Goal: Task Accomplishment & Management: Manage account settings

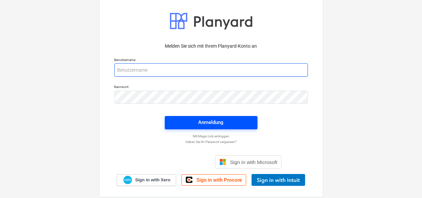
type input "[PERSON_NAME][EMAIL_ADDRESS][DOMAIN_NAME]"
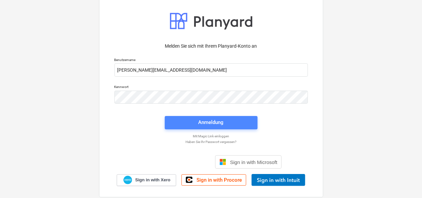
click at [206, 124] on div "Anmeldung" at bounding box center [211, 122] width 25 height 9
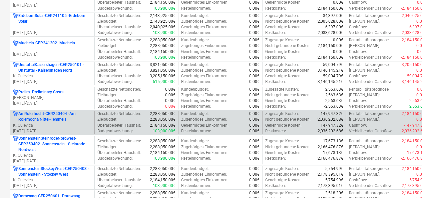
scroll to position [835, 0]
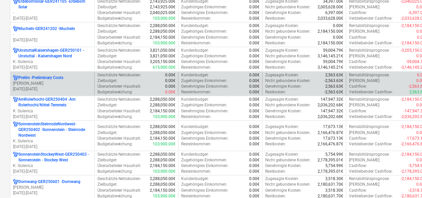
click at [63, 75] on p "Prelim - Preliminary Costs" at bounding box center [40, 78] width 45 height 6
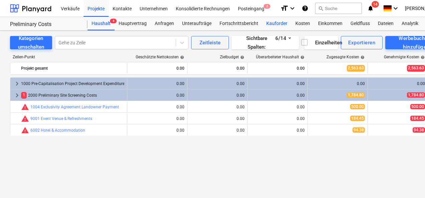
click at [275, 21] on div "Kauforder" at bounding box center [276, 23] width 29 height 13
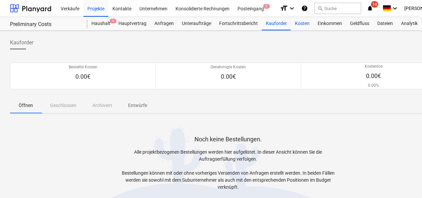
click at [295, 20] on div "Kosten" at bounding box center [302, 23] width 23 height 13
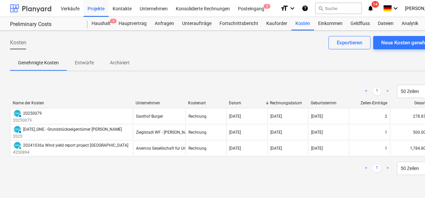
click at [35, 4] on div at bounding box center [30, 8] width 41 height 17
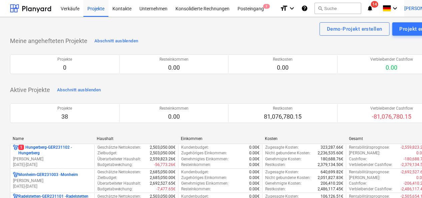
click at [418, 11] on span "[PERSON_NAME]" at bounding box center [421, 8] width 33 height 5
click at [410, 40] on div "Abmelden" at bounding box center [427, 36] width 40 height 11
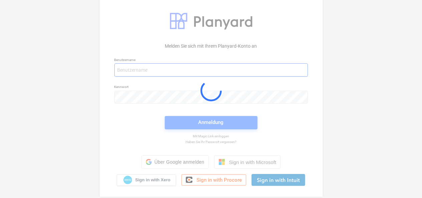
type input "[PERSON_NAME][EMAIL_ADDRESS][DOMAIN_NAME]"
